Goal: Task Accomplishment & Management: Complete application form

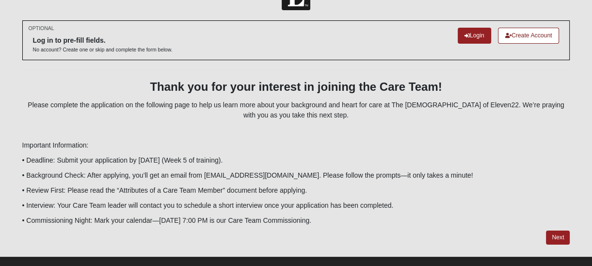
scroll to position [46, 0]
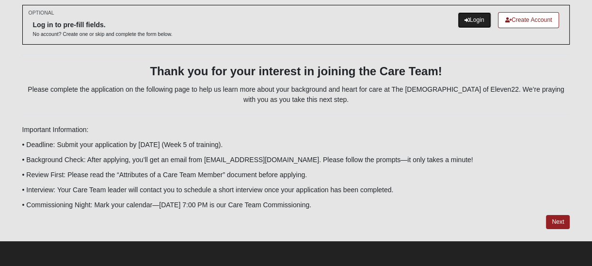
click at [470, 19] on link "Login" at bounding box center [473, 20] width 33 height 16
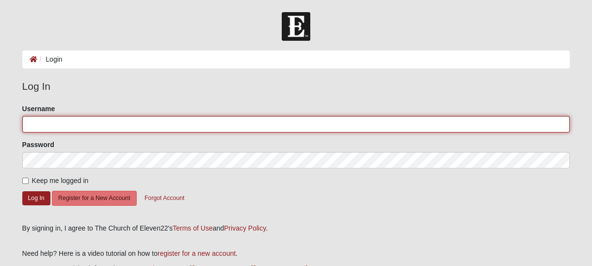
click at [70, 123] on input "Username" at bounding box center [296, 124] width 548 height 16
type input "[EMAIL_ADDRESS][DOMAIN_NAME]"
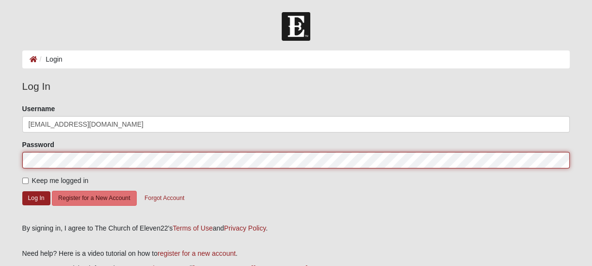
click at [22, 191] on button "Log In" at bounding box center [36, 198] width 28 height 14
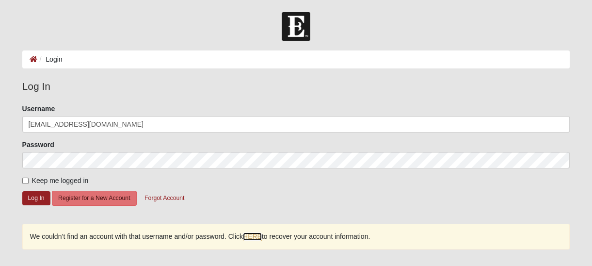
click at [253, 236] on link "HERE" at bounding box center [252, 236] width 19 height 8
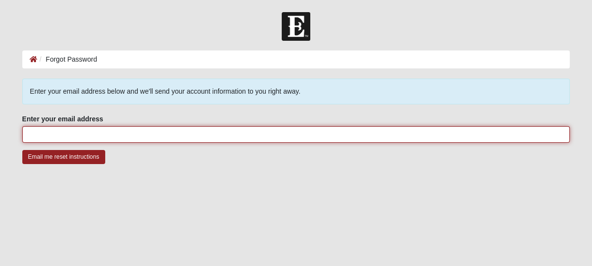
click at [198, 135] on input "Enter your email address" at bounding box center [296, 134] width 548 height 16
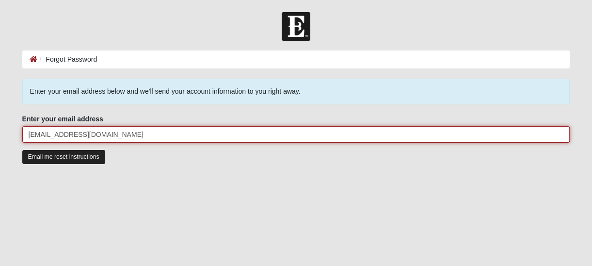
type input "[EMAIL_ADDRESS][DOMAIN_NAME]"
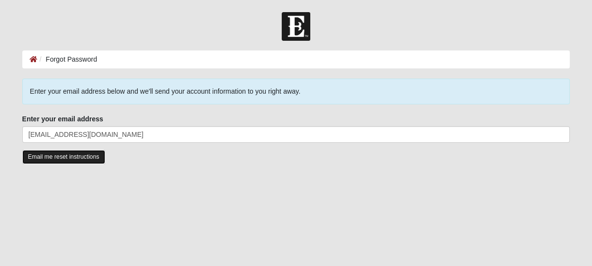
click at [48, 158] on input "Email me reset instructions" at bounding box center [63, 157] width 83 height 14
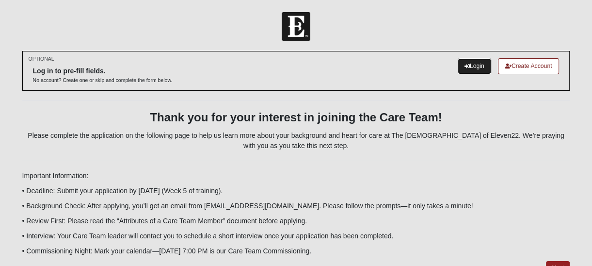
click at [468, 67] on link "Login" at bounding box center [473, 66] width 33 height 16
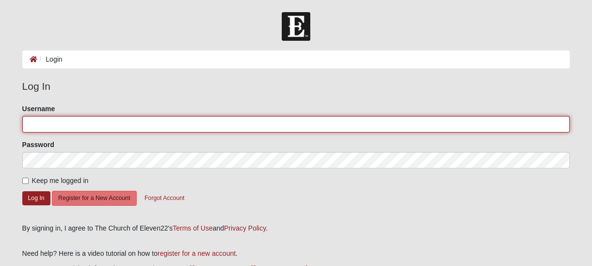
click at [209, 122] on input "Username" at bounding box center [296, 124] width 548 height 16
type input "LaSheanaNadine"
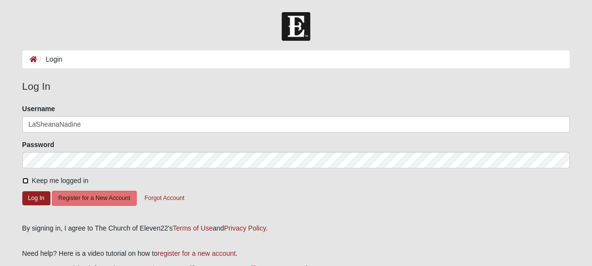
click at [24, 178] on input "Keep me logged in" at bounding box center [25, 180] width 6 height 6
checkbox input "true"
click at [35, 198] on button "Log In" at bounding box center [36, 198] width 28 height 14
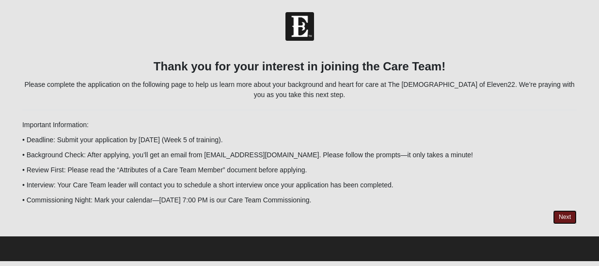
click at [564, 217] on link "Next" at bounding box center [565, 217] width 24 height 14
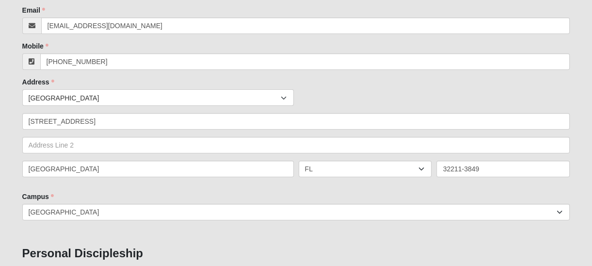
scroll to position [145, 0]
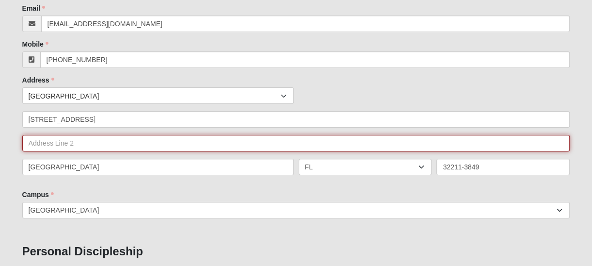
click at [80, 146] on input "text" at bounding box center [296, 143] width 548 height 16
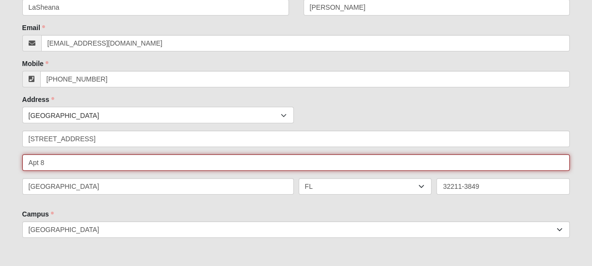
scroll to position [97, 0]
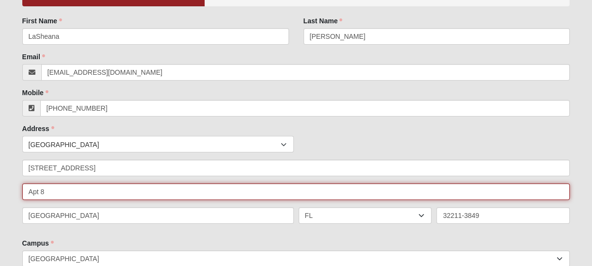
type input "Apt 8"
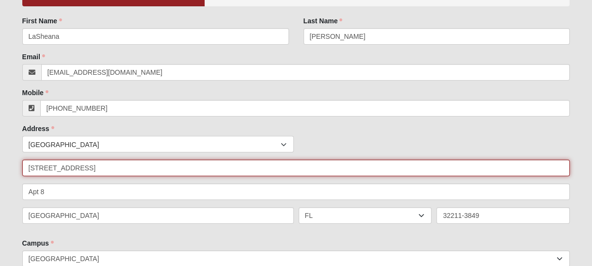
click at [150, 167] on input "[STREET_ADDRESS]" at bounding box center [296, 167] width 548 height 16
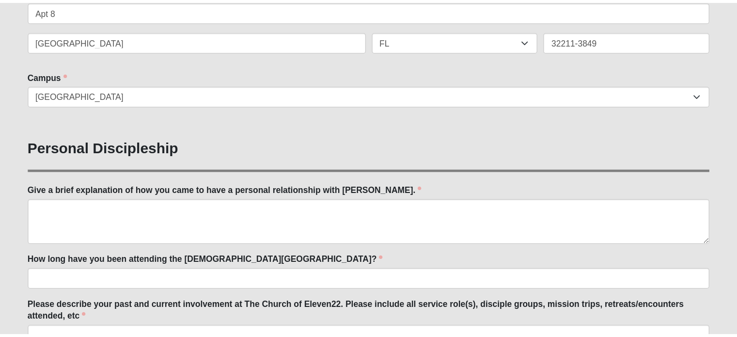
scroll to position [339, 0]
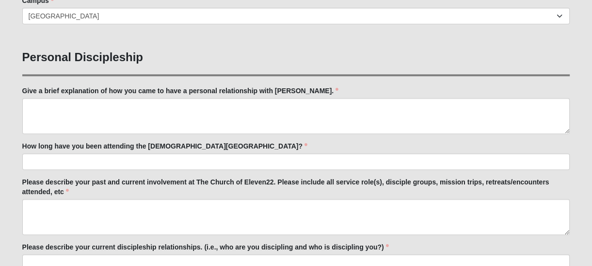
type input "[STREET_ADDRESS]"
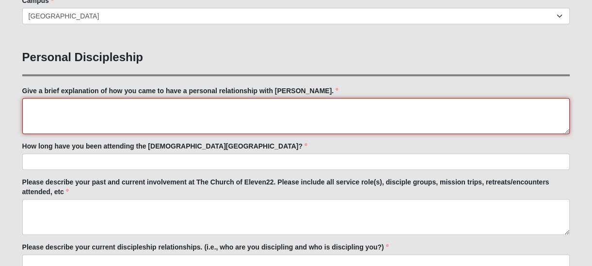
click at [194, 115] on textarea "Give a brief explanation of how you came to have a personal relationship with […" at bounding box center [296, 116] width 548 height 36
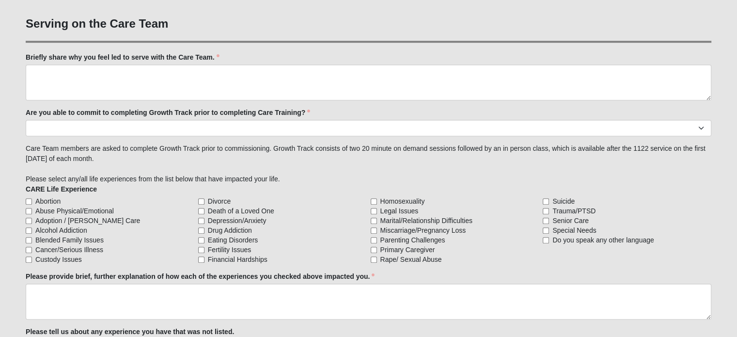
scroll to position [775, 0]
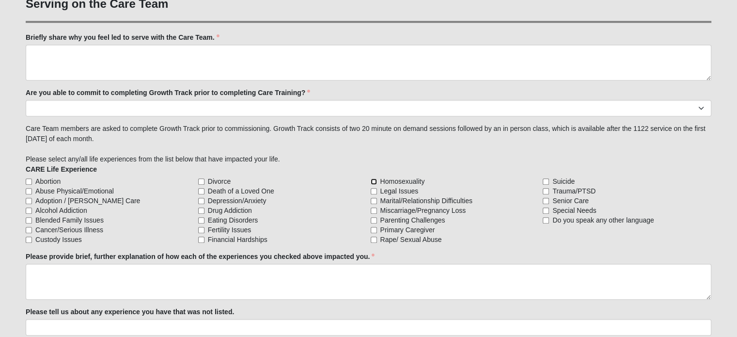
click at [374, 180] on input "Homosexuality" at bounding box center [374, 181] width 6 height 6
checkbox input "true"
click at [374, 190] on input "Legal Issues" at bounding box center [374, 191] width 6 height 6
checkbox input "true"
click at [547, 189] on input "Trauma/PTSD" at bounding box center [546, 191] width 6 height 6
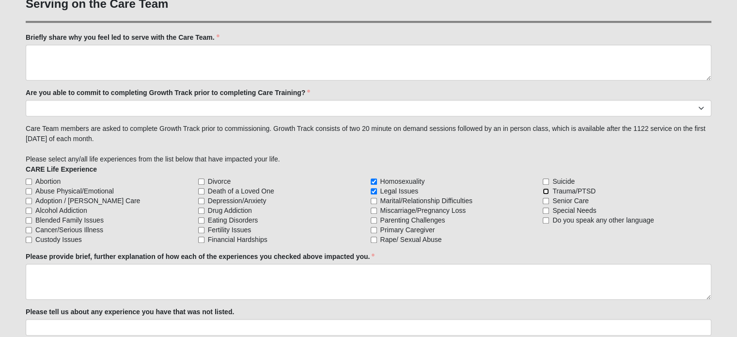
checkbox input "true"
click at [199, 236] on input "Financial Hardships" at bounding box center [201, 239] width 6 height 6
checkbox input "true"
click at [201, 200] on input "Depression/Anxiety" at bounding box center [201, 201] width 6 height 6
checkbox input "true"
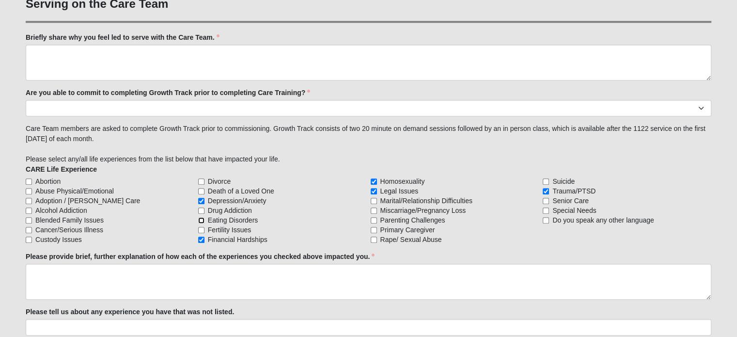
click at [203, 220] on input "Eating Disorders" at bounding box center [201, 220] width 6 height 6
checkbox input "true"
click at [374, 239] on input "Rape/ Sexual Abuse" at bounding box center [374, 239] width 6 height 6
checkbox input "true"
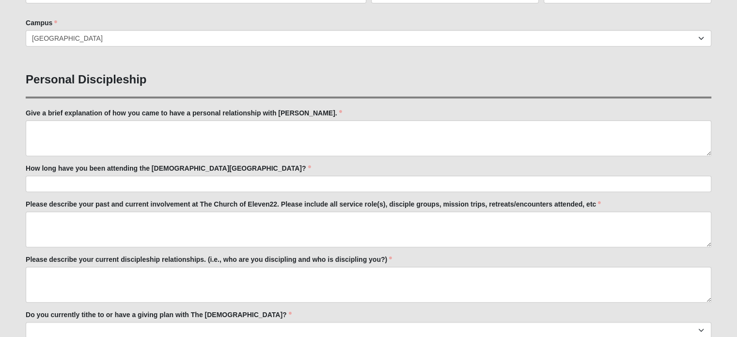
scroll to position [339, 0]
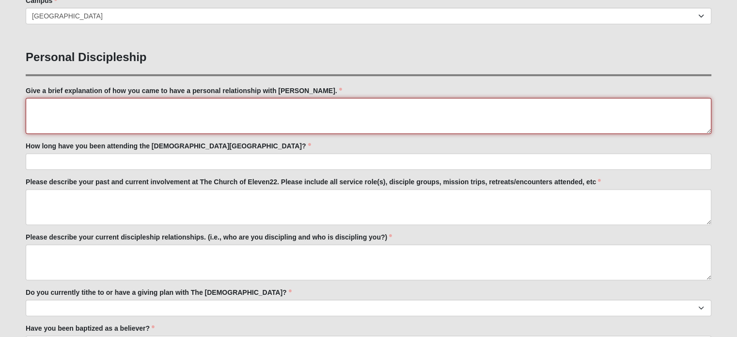
click at [125, 107] on textarea "Give a brief explanation of how you came to have a personal relationship with […" at bounding box center [369, 116] width 686 height 36
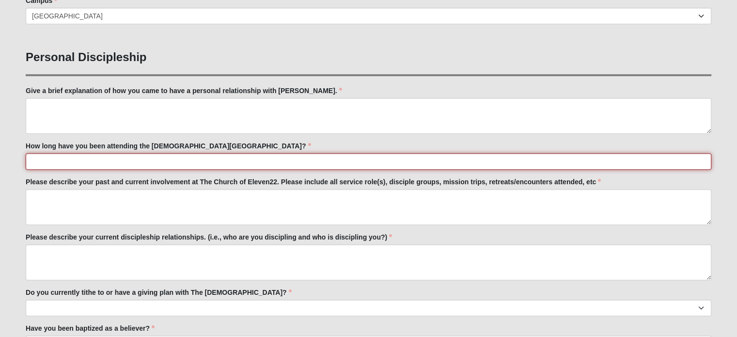
click at [113, 166] on input "How long have you been attending the [DEMOGRAPHIC_DATA][GEOGRAPHIC_DATA]?" at bounding box center [369, 161] width 686 height 16
type input "19 months"
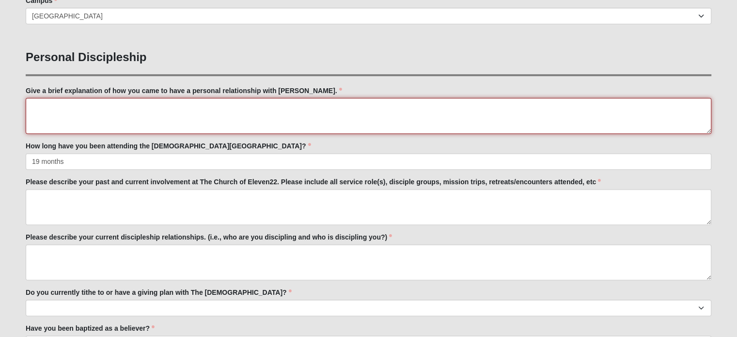
click at [85, 107] on textarea "Give a brief explanation of how you came to have a personal relationship with […" at bounding box center [369, 116] width 686 height 36
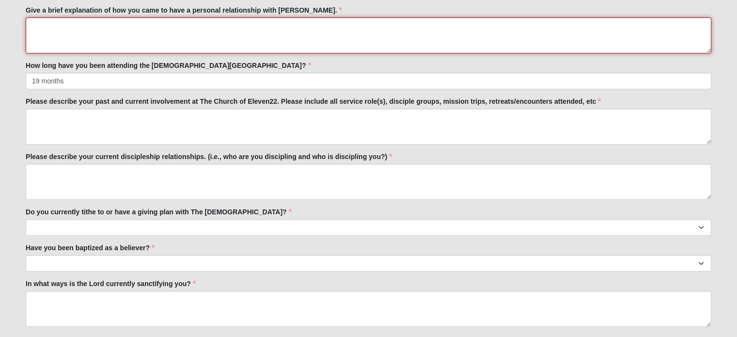
scroll to position [436, 0]
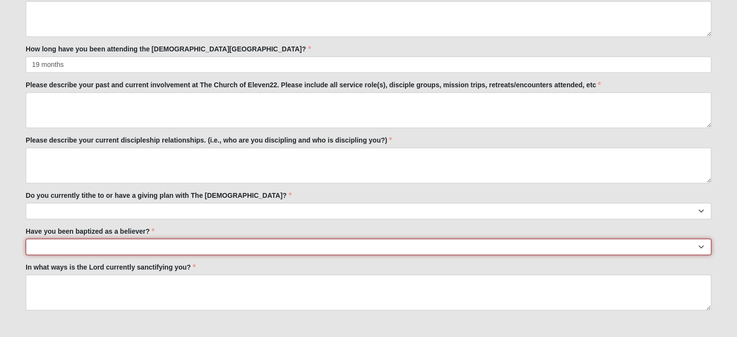
click at [201, 252] on select "No Yes" at bounding box center [369, 246] width 686 height 16
select select "True"
click at [26, 238] on select "No Yes" at bounding box center [369, 246] width 686 height 16
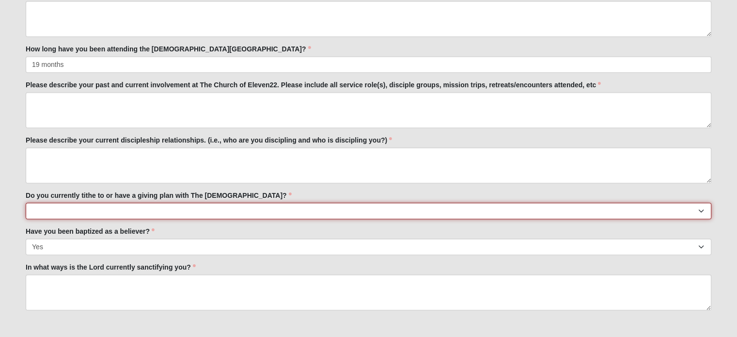
click at [104, 208] on select "No Yes" at bounding box center [369, 211] width 686 height 16
select select "True"
click at [26, 203] on select "No Yes" at bounding box center [369, 211] width 686 height 16
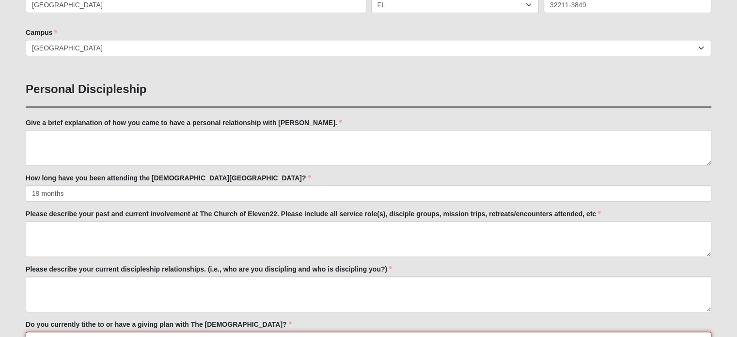
scroll to position [291, 0]
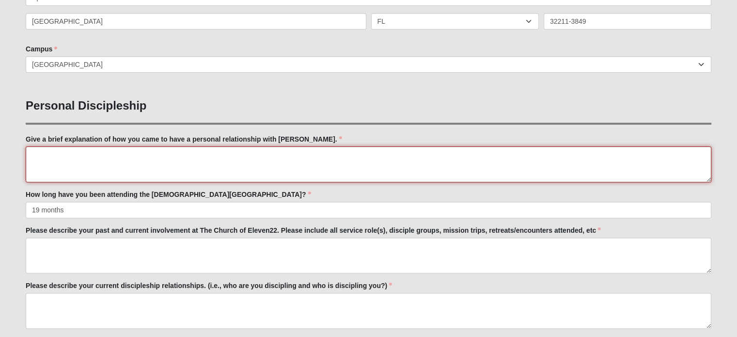
click at [151, 161] on textarea "Give a brief explanation of how you came to have a personal relationship with […" at bounding box center [369, 164] width 686 height 36
type textarea "I"
type textarea "t"
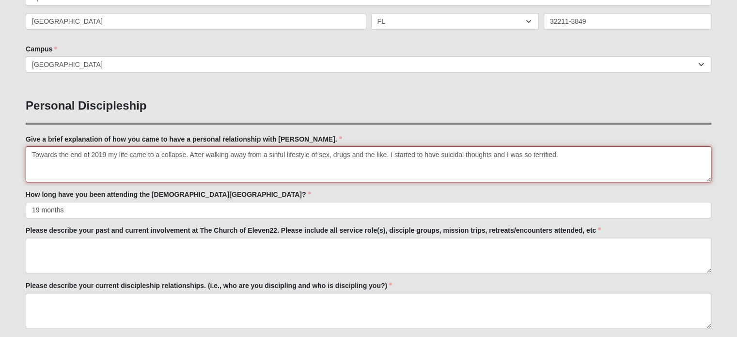
click at [566, 152] on textarea "Towards the end of 2019 my life came to a collapse. After walking away from a s…" at bounding box center [369, 164] width 686 height 36
click at [65, 164] on textarea "Towards the end of 2019 my life came to a collapse. After walking away from a s…" at bounding box center [369, 164] width 686 height 36
click at [73, 160] on textarea "Towards the end of 2019 my life came to a collapse. After walking away from a s…" at bounding box center [369, 164] width 686 height 36
click at [65, 162] on textarea "Towards the end of 2019 my life came to a collapse. After walking away from a s…" at bounding box center [369, 164] width 686 height 36
click at [126, 162] on textarea "Towards the end of 2019 my life came to a collapse. After walking away from a s…" at bounding box center [369, 164] width 686 height 36
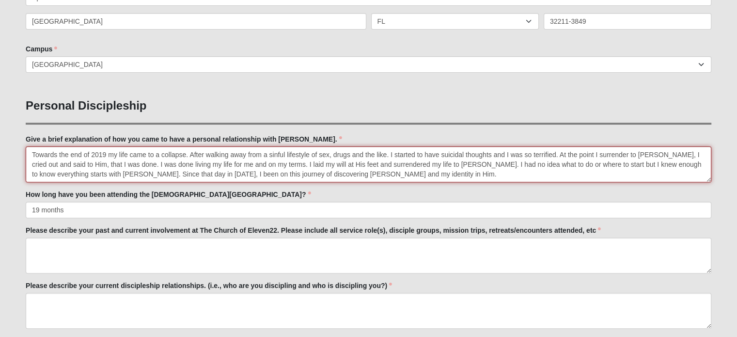
type textarea "Towards the end of 2019 my life came to a collapse. After walking away from a s…"
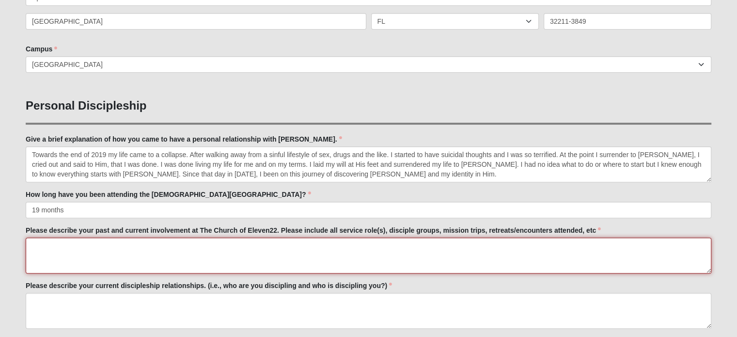
click at [111, 252] on textarea "Please describe your past and current involvement at The Church of Eleven22. Pl…" at bounding box center [369, 255] width 686 height 36
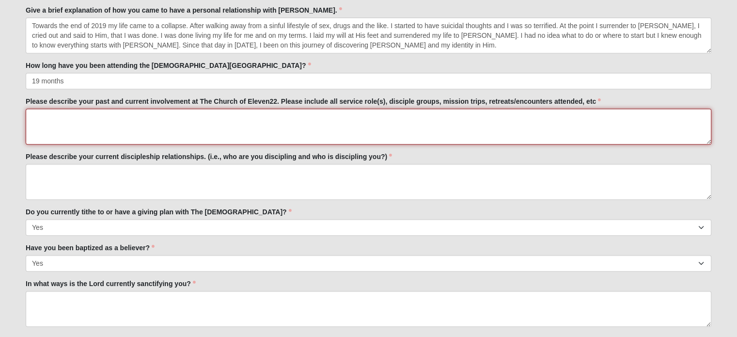
scroll to position [436, 0]
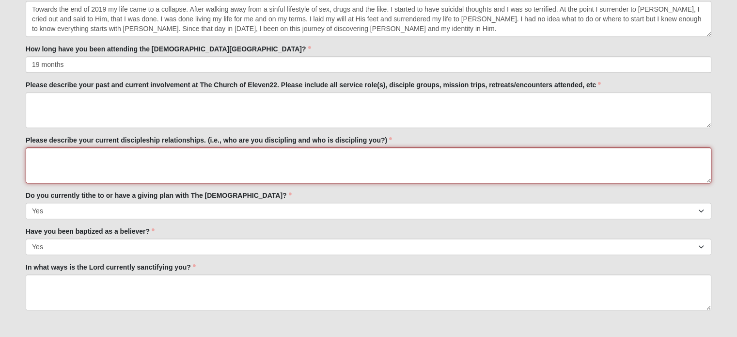
click at [141, 170] on textarea "Please describe your current discipleship relationships. (i.e., who are you dis…" at bounding box center [369, 165] width 686 height 36
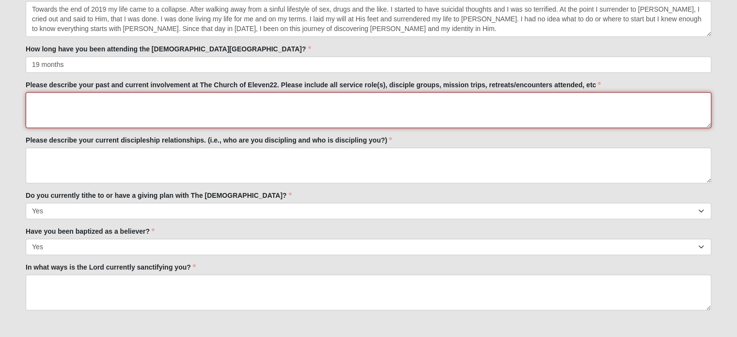
click at [132, 105] on textarea "Please describe your past and current involvement at The Church of Eleven22. Pl…" at bounding box center [369, 110] width 686 height 36
type textarea "i"
click at [164, 98] on textarea "I am currently serving on the Welcome Team and Production Teams" at bounding box center [369, 110] width 686 height 36
click at [228, 96] on textarea "I am currently serving on the Welcome and Production Teams" at bounding box center [369, 110] width 686 height 36
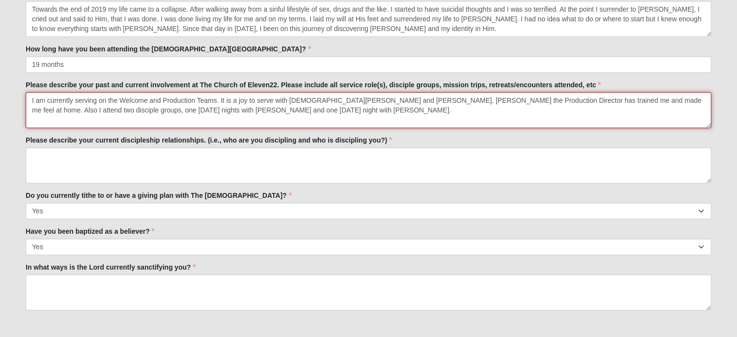
type textarea "I am currently serving on the Welcome and Production Teams. It is a joy to serv…"
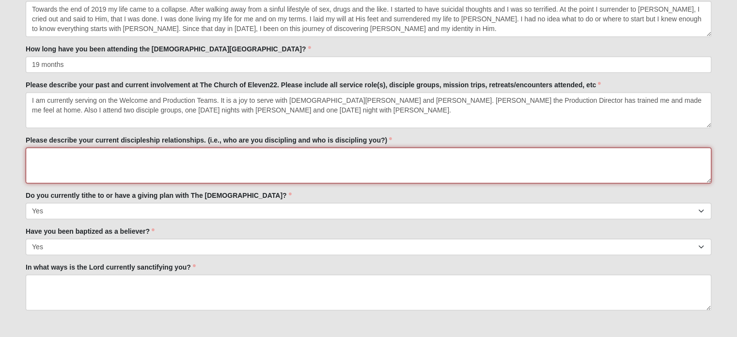
click at [78, 165] on textarea "Please describe your current discipleship relationships. (i.e., who are you dis…" at bounding box center [369, 165] width 686 height 36
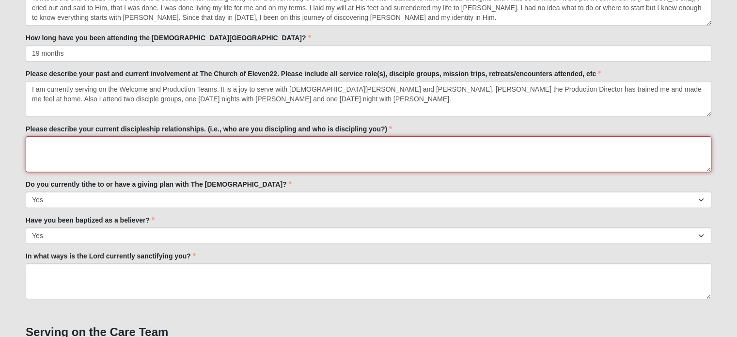
scroll to position [485, 0]
